Goal: Complete application form

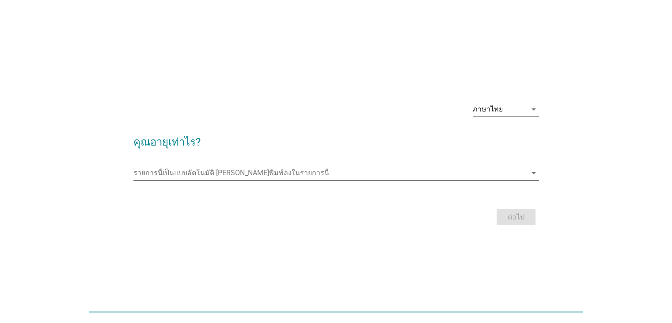
click at [220, 172] on input "รายการนี้เป็นแบบอัตโนมัติ คุณสามารถพิมพ์ลงในรายการนี้" at bounding box center [329, 173] width 393 height 14
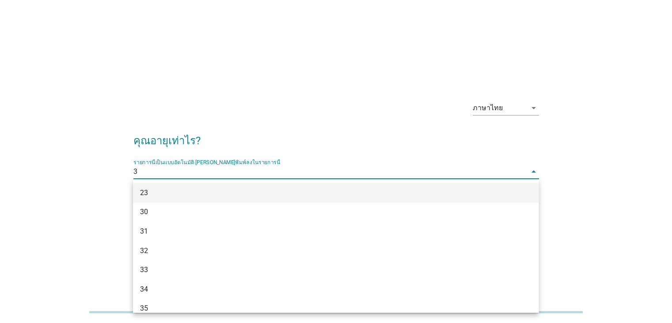
type input "34"
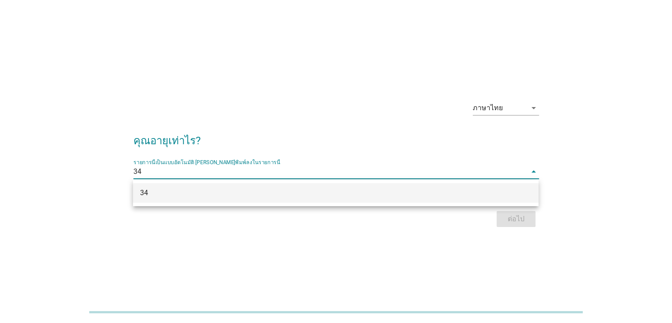
click at [251, 199] on div "34" at bounding box center [336, 192] width 406 height 19
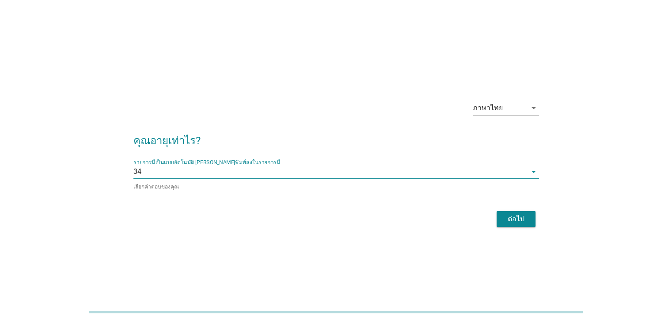
click at [522, 216] on div "ต่อไป" at bounding box center [516, 218] width 25 height 11
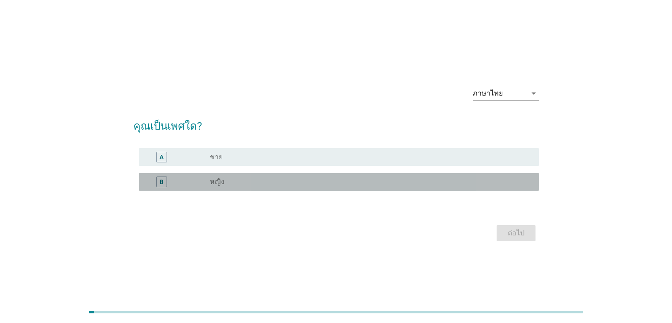
click at [182, 186] on div "B" at bounding box center [178, 181] width 65 height 11
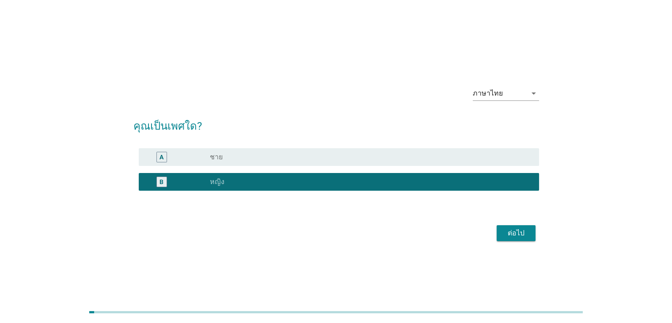
click at [528, 234] on div "ต่อไป" at bounding box center [516, 233] width 25 height 11
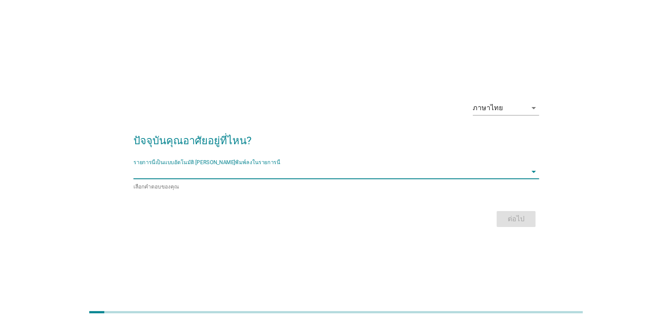
click at [269, 165] on input "รายการนี้เป็นแบบอัตโนมัติ คุณสามารถพิมพ์ลงในรายการนี้" at bounding box center [329, 171] width 393 height 14
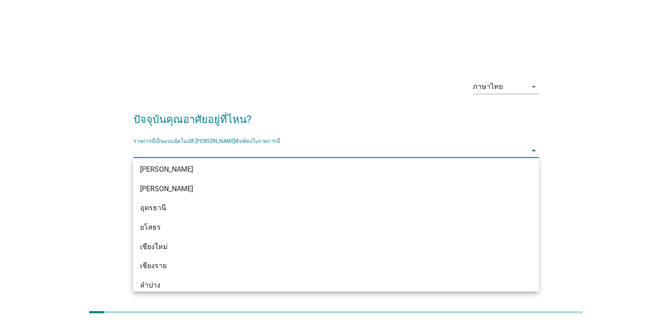
scroll to position [348, 0]
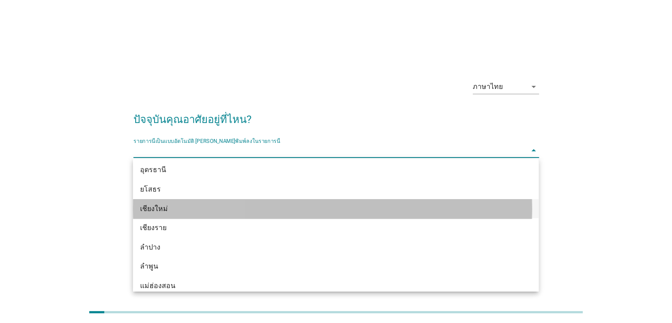
click at [163, 208] on div "เชียงใหม่" at bounding box center [319, 208] width 359 height 11
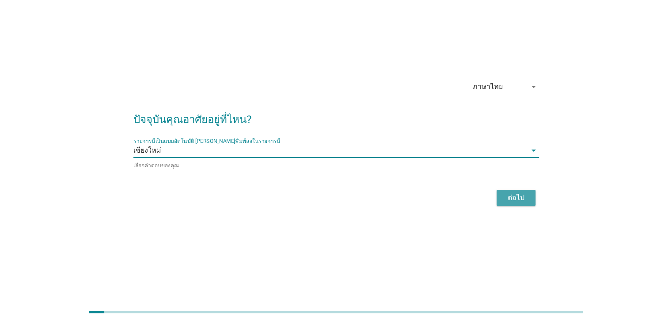
click at [509, 197] on div "ต่อไป" at bounding box center [516, 197] width 25 height 11
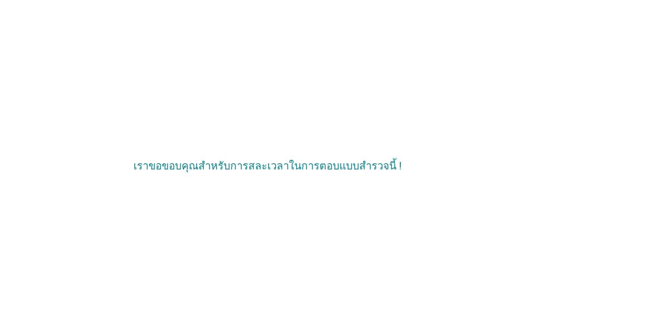
scroll to position [0, 0]
